Goal: Task Accomplishment & Management: Use online tool/utility

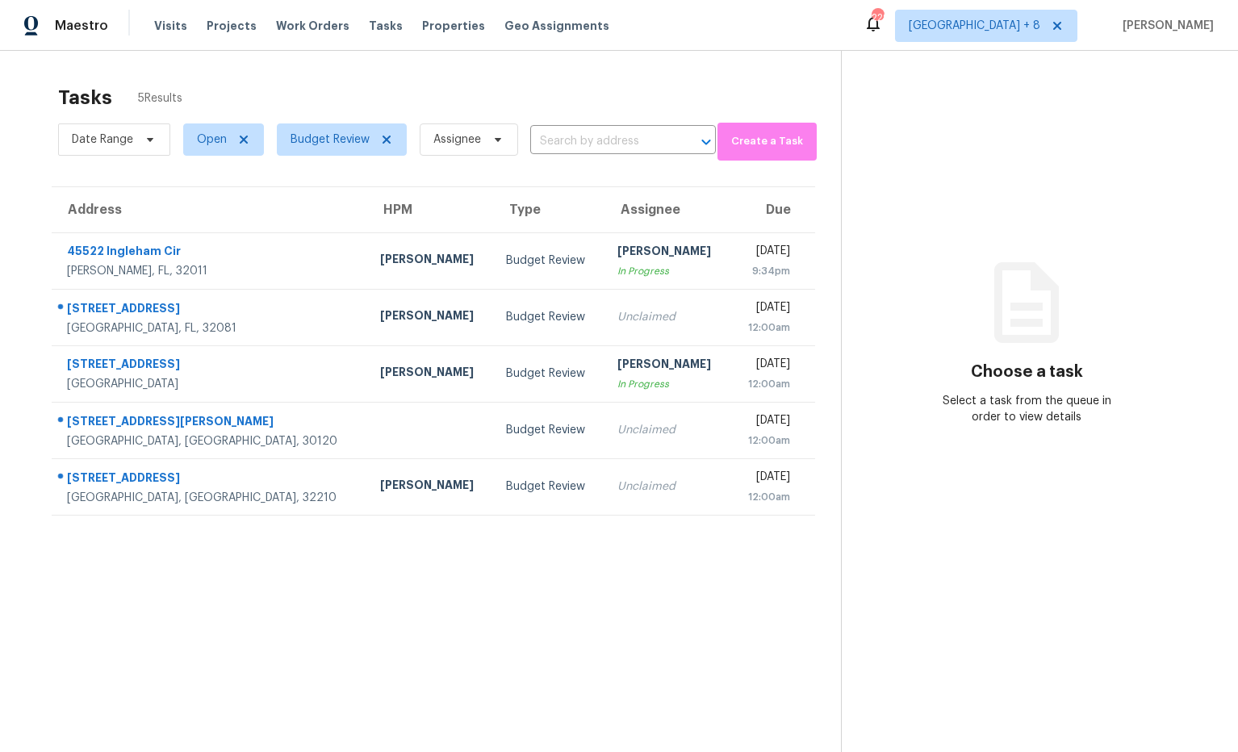
scroll to position [4, 0]
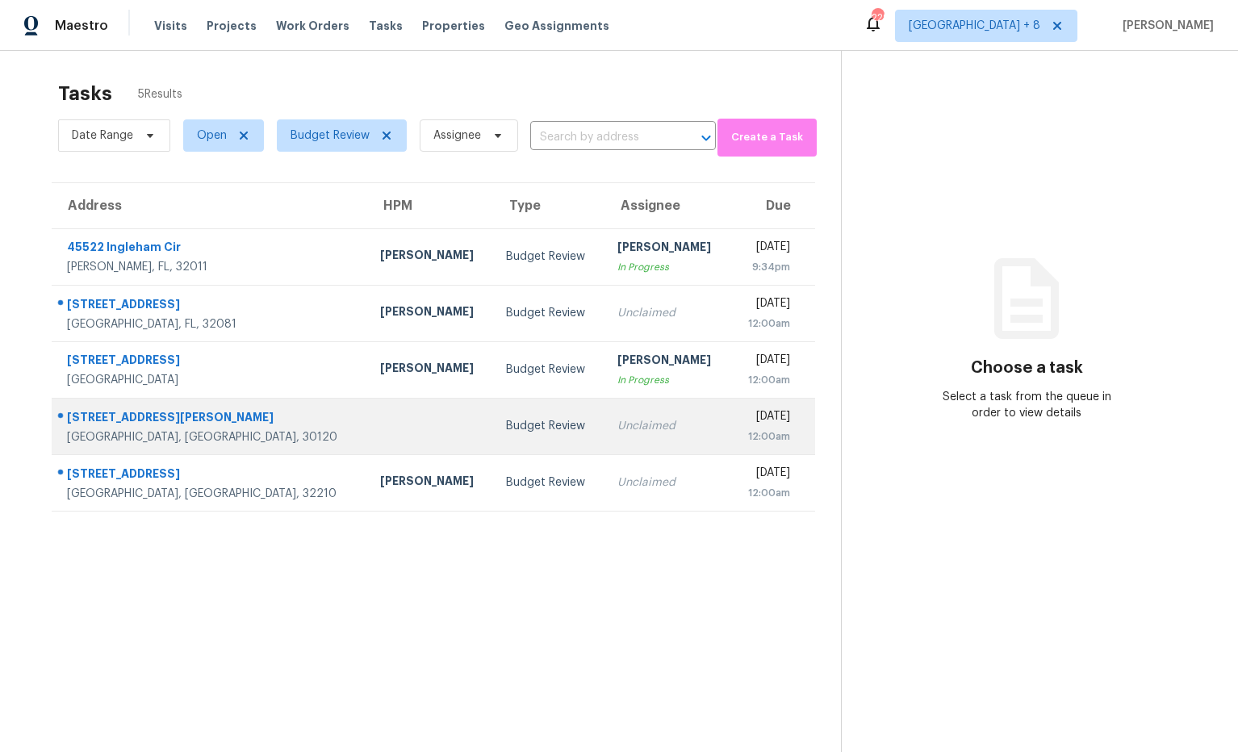
click at [120, 426] on div "117 W Carter St" at bounding box center [210, 419] width 287 height 20
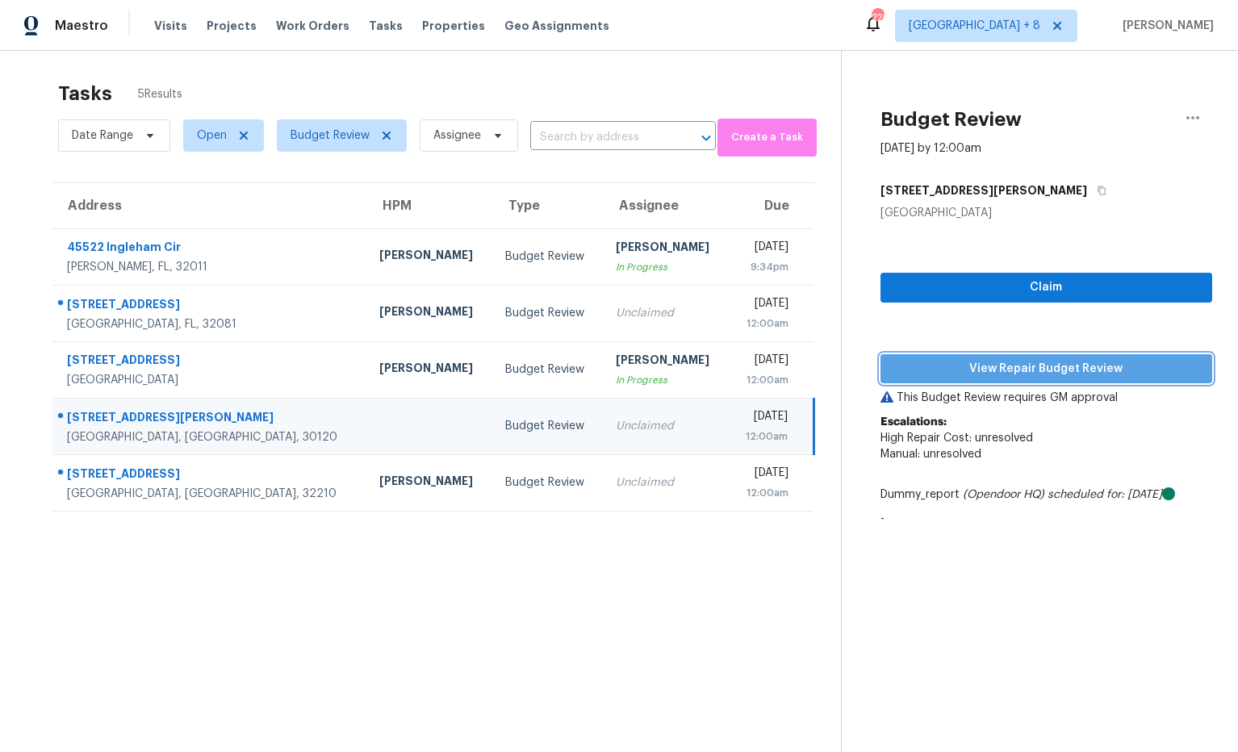
click at [1022, 370] on span "View Repair Budget Review" at bounding box center [1046, 369] width 306 height 20
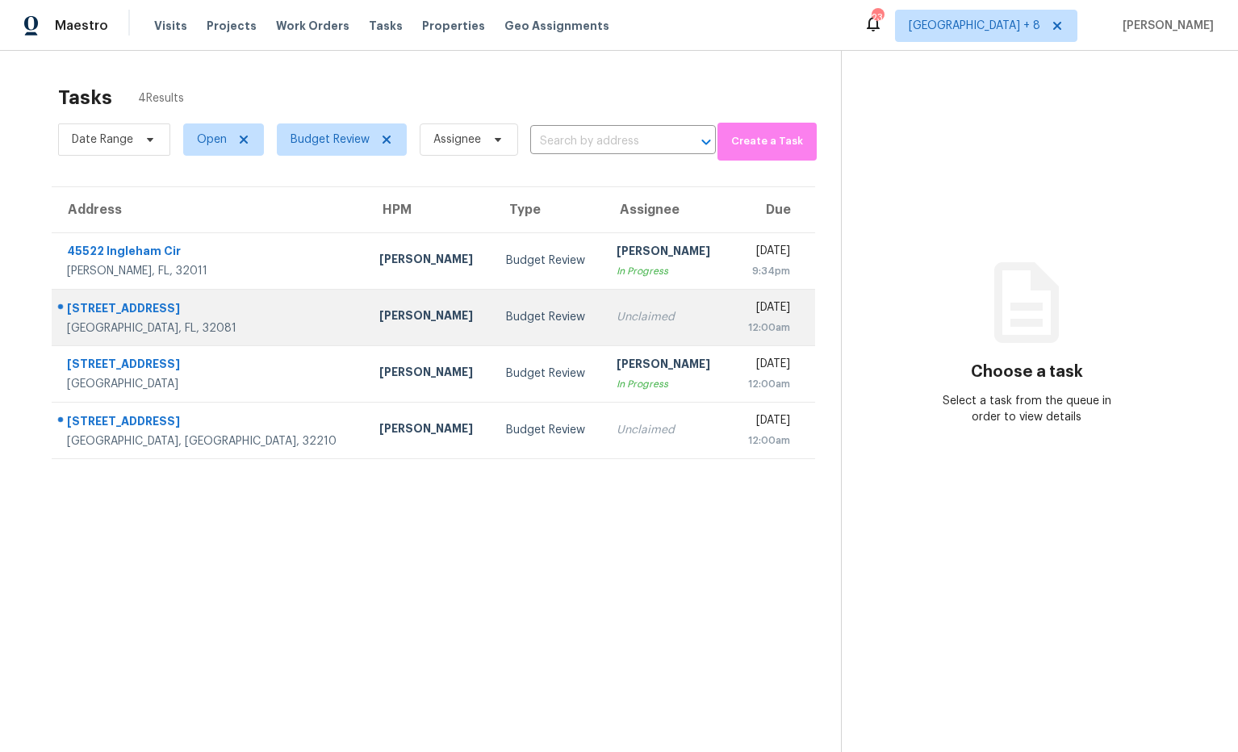
click at [138, 301] on div "[STREET_ADDRESS]" at bounding box center [210, 310] width 286 height 20
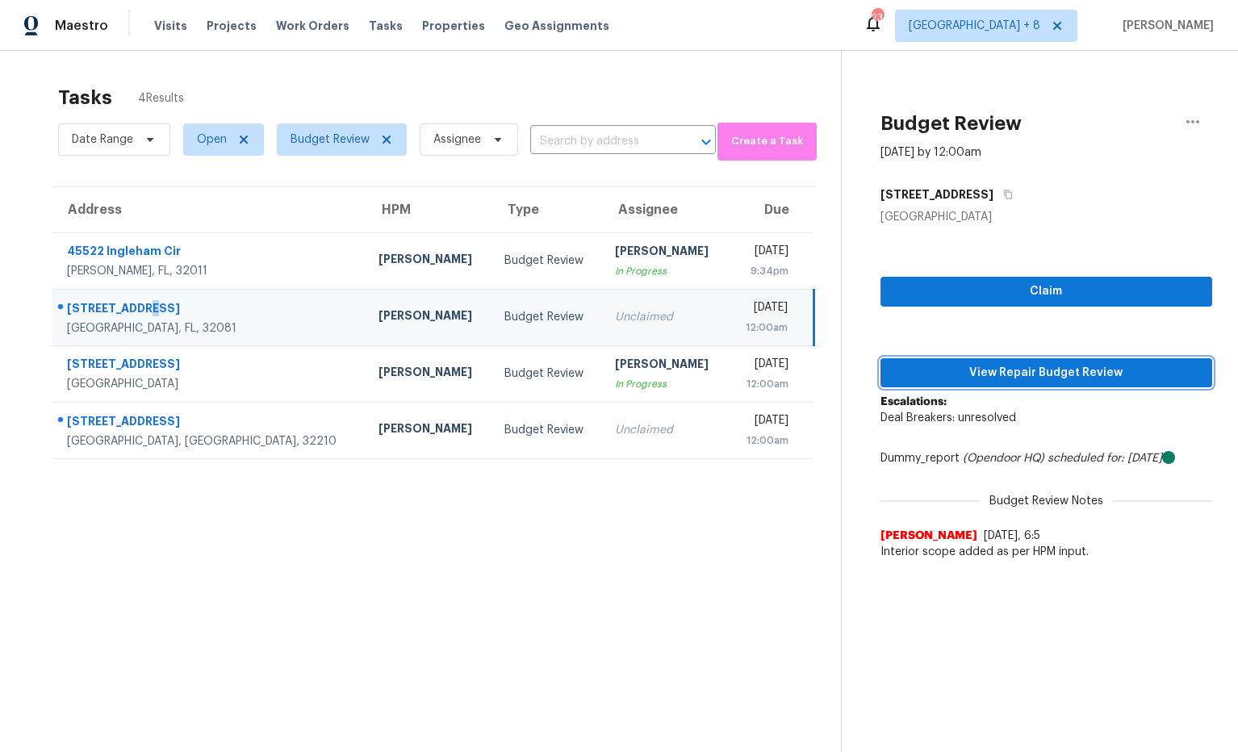
click at [1063, 370] on span "View Repair Budget Review" at bounding box center [1046, 373] width 306 height 20
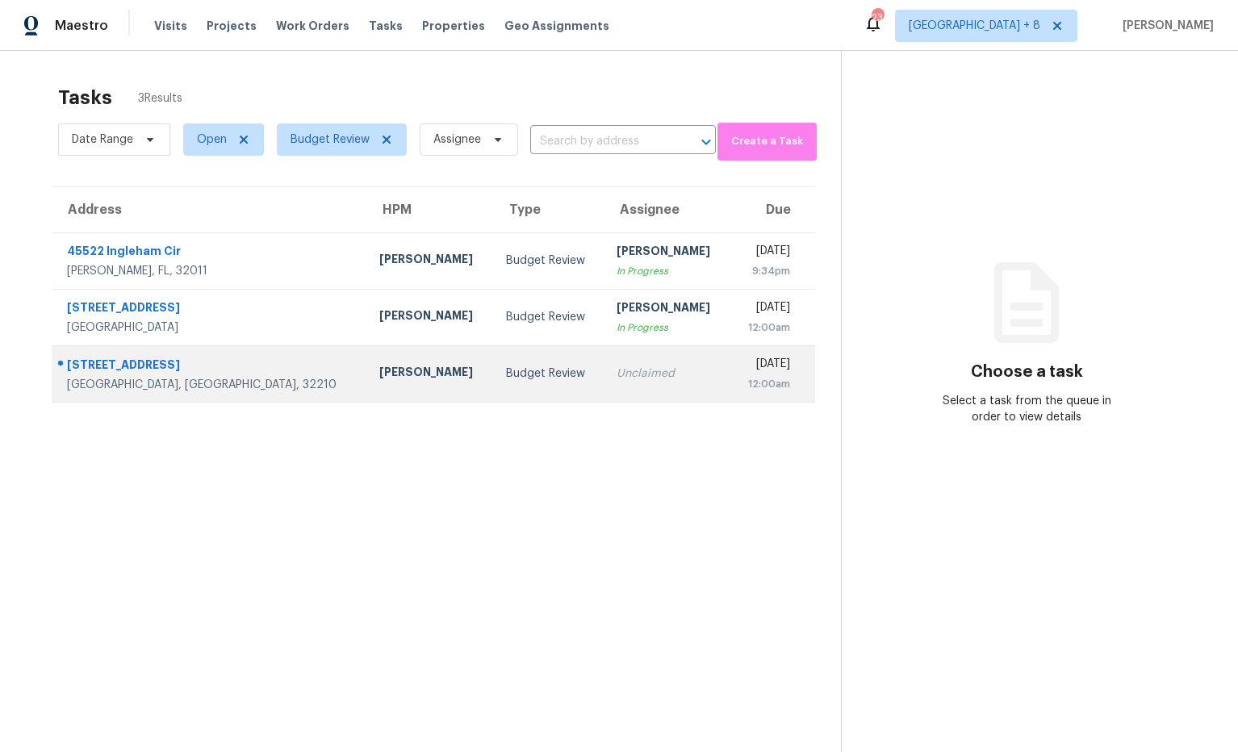
click at [165, 370] on div "[STREET_ADDRESS]" at bounding box center [210, 367] width 286 height 20
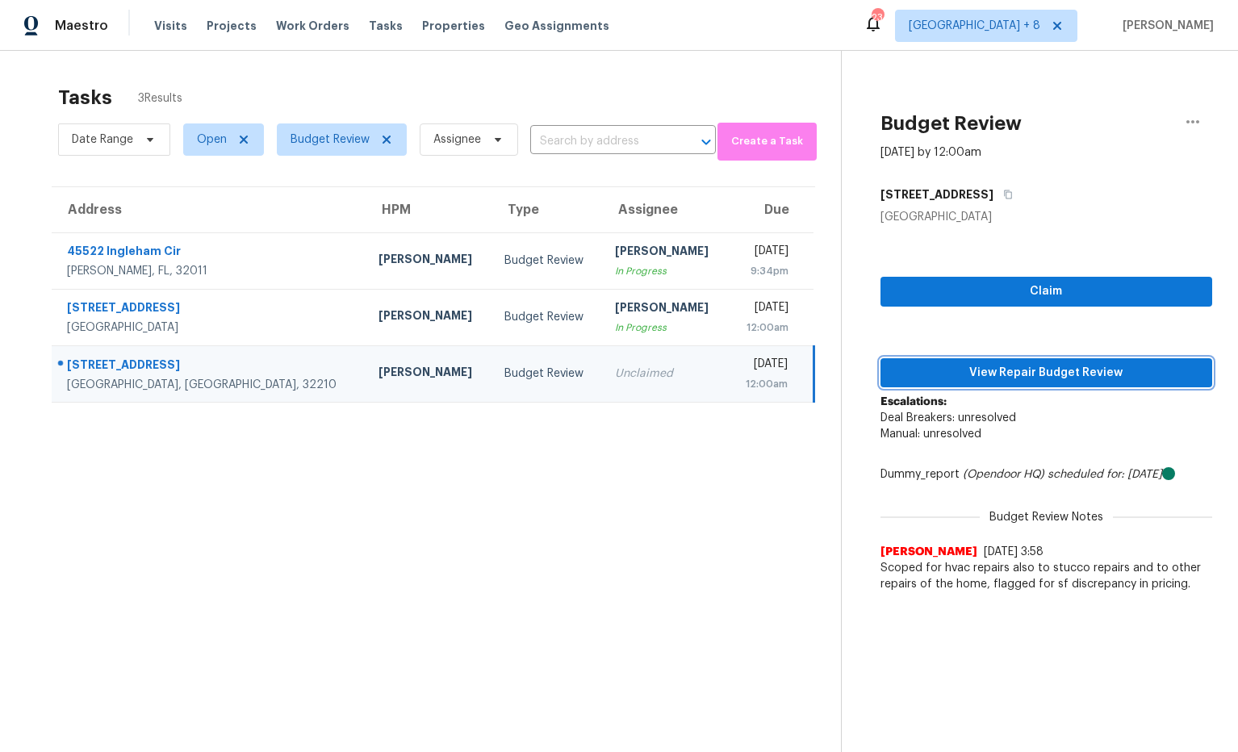
click at [1031, 370] on span "View Repair Budget Review" at bounding box center [1046, 373] width 306 height 20
